Goal: Navigation & Orientation: Find specific page/section

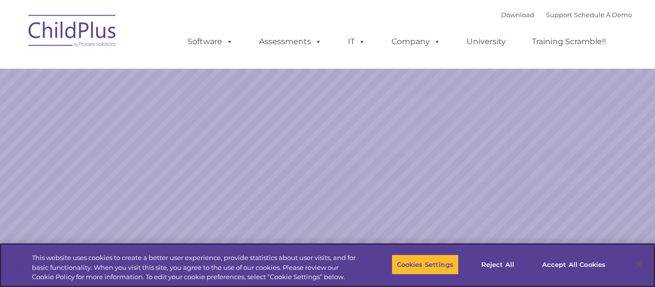
select select "MEDIUM"
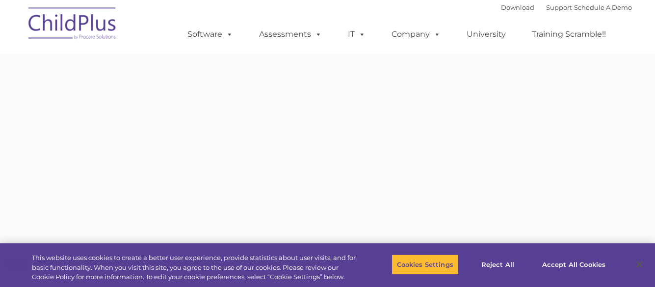
type input ""
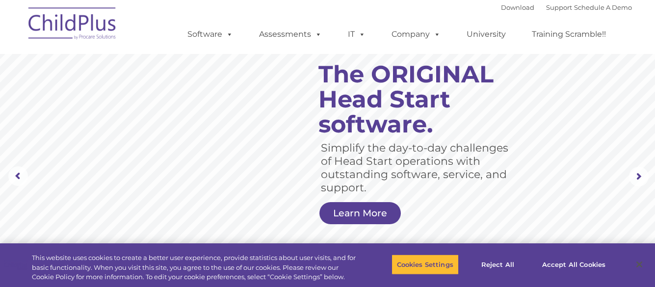
click at [310, 88] on rs-slide "Simplify the day-to-day challenges of Head Start operations with outstanding so…" at bounding box center [327, 176] width 655 height 383
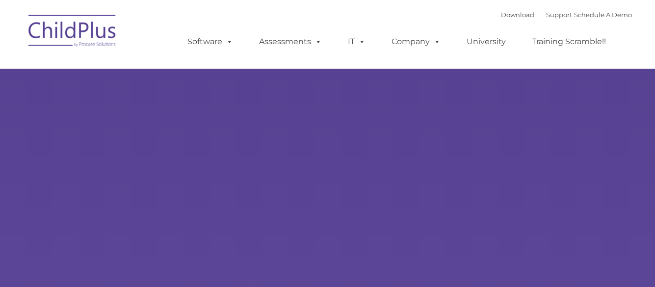
type input ""
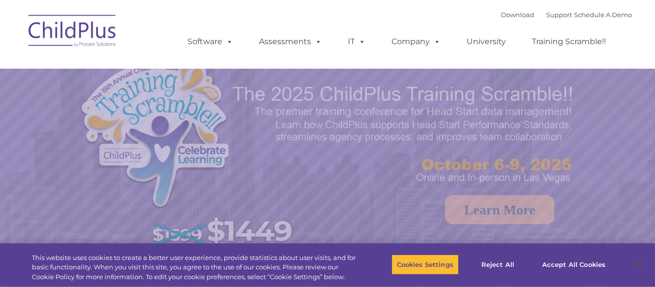
select select "MEDIUM"
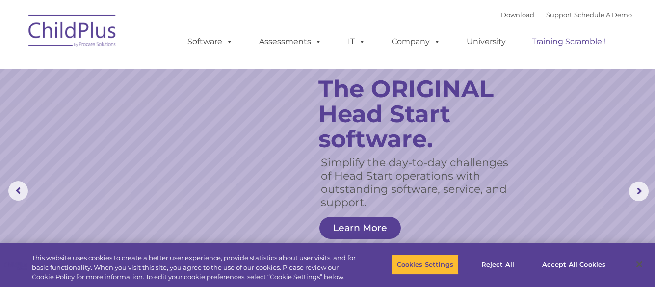
click at [584, 47] on link "Training Scramble!!" at bounding box center [569, 42] width 94 height 20
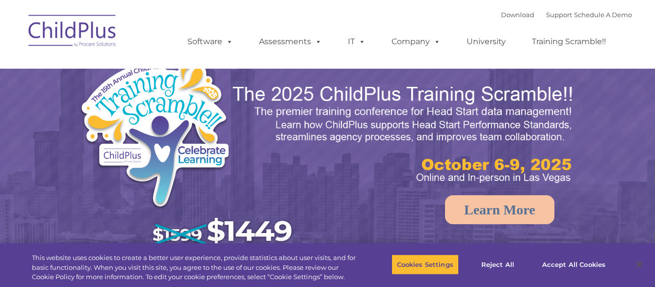
select select "MEDIUM"
